Goal: Book appointment/travel/reservation

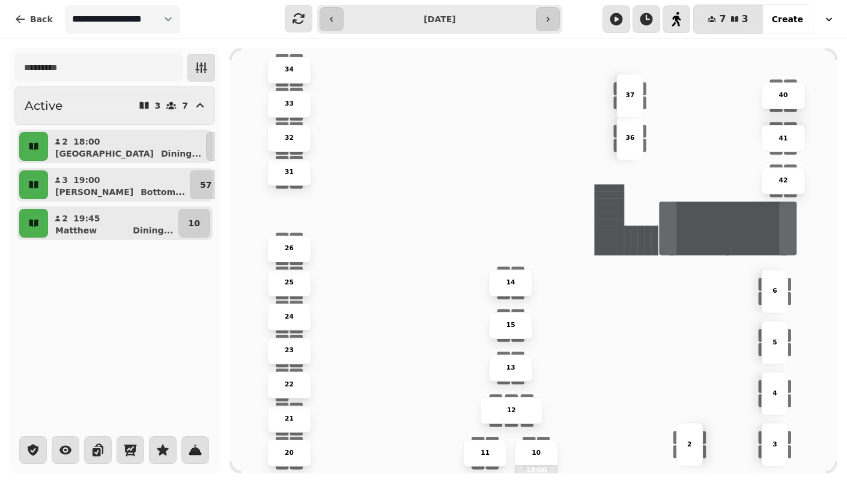
click at [106, 186] on div "[PERSON_NAME] Bottom ..." at bounding box center [123, 192] width 127 height 12
select select "**********"
select select "*"
select select "****"
